Goal: Task Accomplishment & Management: Use online tool/utility

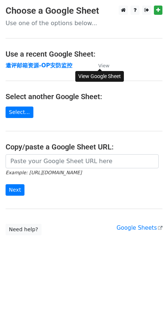
click at [54, 33] on main "Choose a Google Sheet Use one of the options below... Use a recent Google Sheet…" at bounding box center [84, 121] width 168 height 230
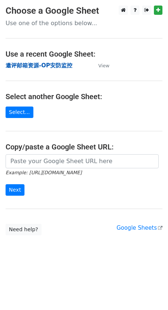
click at [33, 65] on strong "邀评邮箱资源-OP安防监控" at bounding box center [39, 65] width 67 height 7
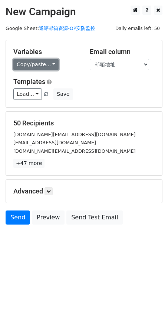
click at [37, 64] on link "Copy/paste..." at bounding box center [35, 64] width 45 height 11
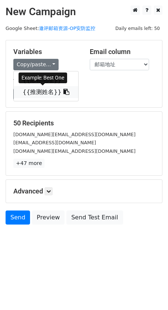
click at [40, 92] on link "{{推测姓名}}" at bounding box center [46, 92] width 64 height 12
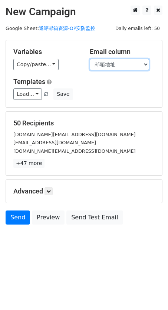
click at [125, 66] on select "邮箱地址 推测姓名" at bounding box center [119, 64] width 59 height 11
select select "推测姓名"
click at [90, 59] on select "邮箱地址 推测姓名" at bounding box center [119, 64] width 59 height 11
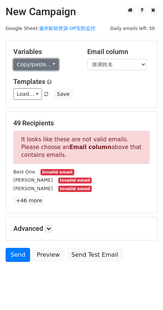
click at [39, 62] on link "Copy/paste..." at bounding box center [35, 64] width 45 height 11
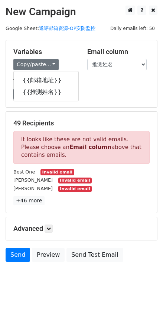
click at [74, 45] on div "Variables Copy/paste... {{邮箱地址}} {{推测姓名}} Email column 邮箱地址 推测姓名 Templates Load…" at bounding box center [81, 73] width 151 height 67
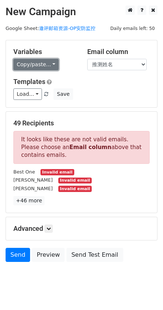
click at [40, 60] on link "Copy/paste..." at bounding box center [35, 64] width 45 height 11
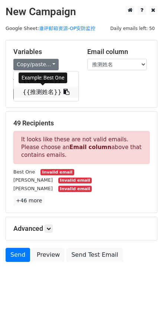
click at [44, 91] on link "{{推测姓名}}" at bounding box center [46, 92] width 64 height 12
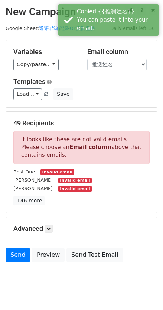
click at [110, 94] on div "Load... No templates saved Save" at bounding box center [81, 94] width 147 height 11
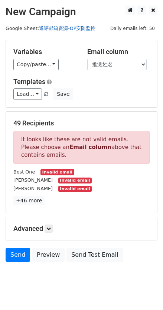
click at [64, 27] on link "邀评邮箱资源-OP安防监控" at bounding box center [67, 29] width 56 height 6
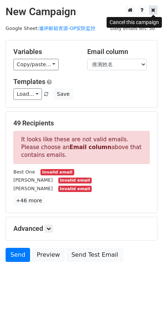
click at [154, 11] on icon at bounding box center [153, 9] width 4 height 5
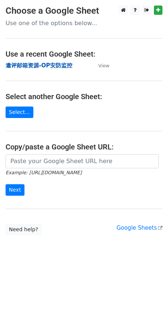
click at [59, 68] on strong "邀评邮箱资源-OP安防监控" at bounding box center [39, 65] width 67 height 7
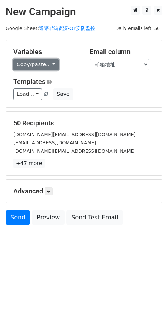
click at [52, 65] on link "Copy/paste..." at bounding box center [35, 64] width 45 height 11
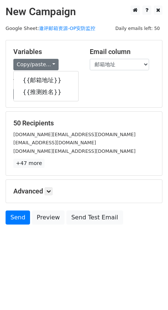
click at [71, 52] on h5 "Variables" at bounding box center [45, 52] width 65 height 8
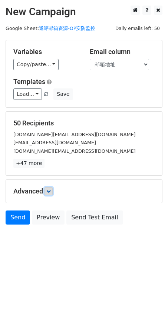
click at [50, 190] on icon at bounding box center [48, 191] width 4 height 4
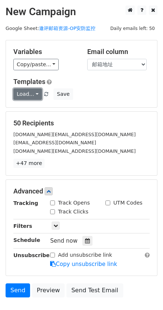
click at [30, 97] on link "Load..." at bounding box center [27, 94] width 29 height 11
click at [119, 92] on div "Load... No templates saved Save" at bounding box center [81, 94] width 147 height 11
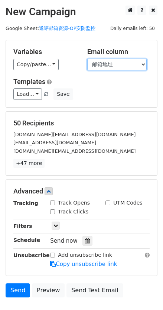
click at [119, 60] on select "邮箱地址 推测姓名" at bounding box center [116, 64] width 59 height 11
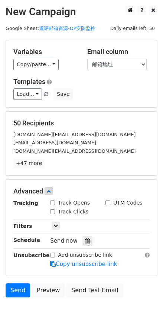
click at [33, 53] on h5 "Variables" at bounding box center [44, 52] width 63 height 8
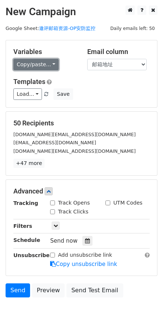
click at [35, 66] on link "Copy/paste..." at bounding box center [35, 64] width 45 height 11
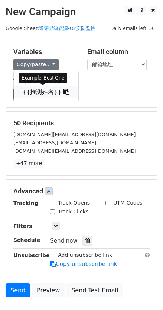
click at [37, 93] on link "{{推测姓名}}" at bounding box center [46, 92] width 64 height 12
